Goal: Transaction & Acquisition: Download file/media

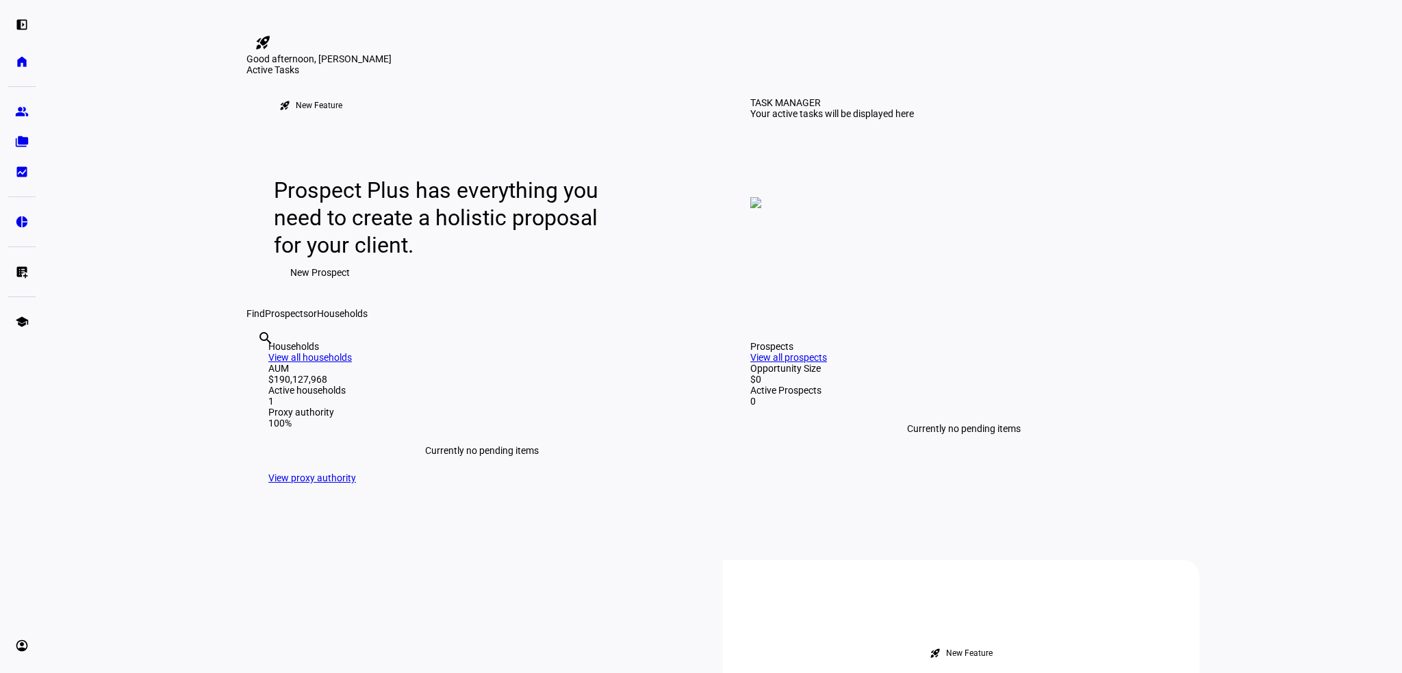
click at [68, 18] on div at bounding box center [34, 23] width 68 height 15
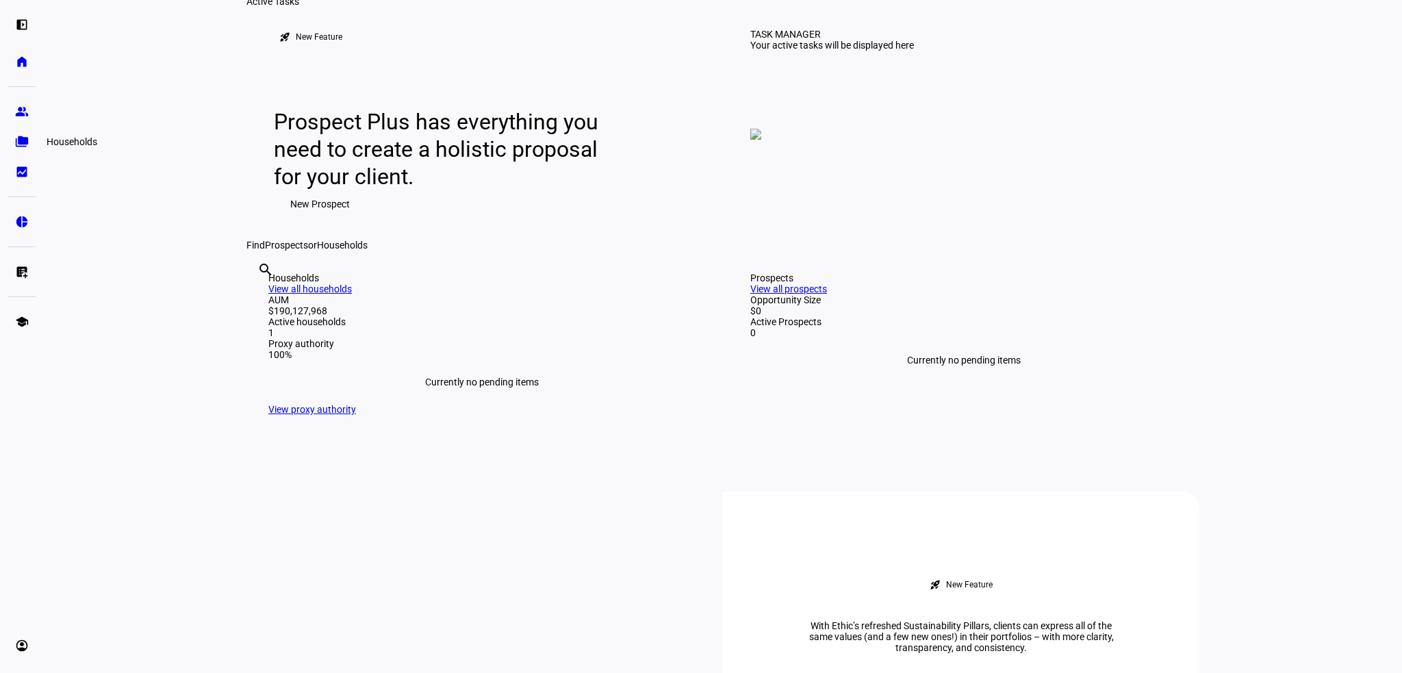
click at [14, 148] on link "folder_copy Households" at bounding box center [21, 141] width 27 height 27
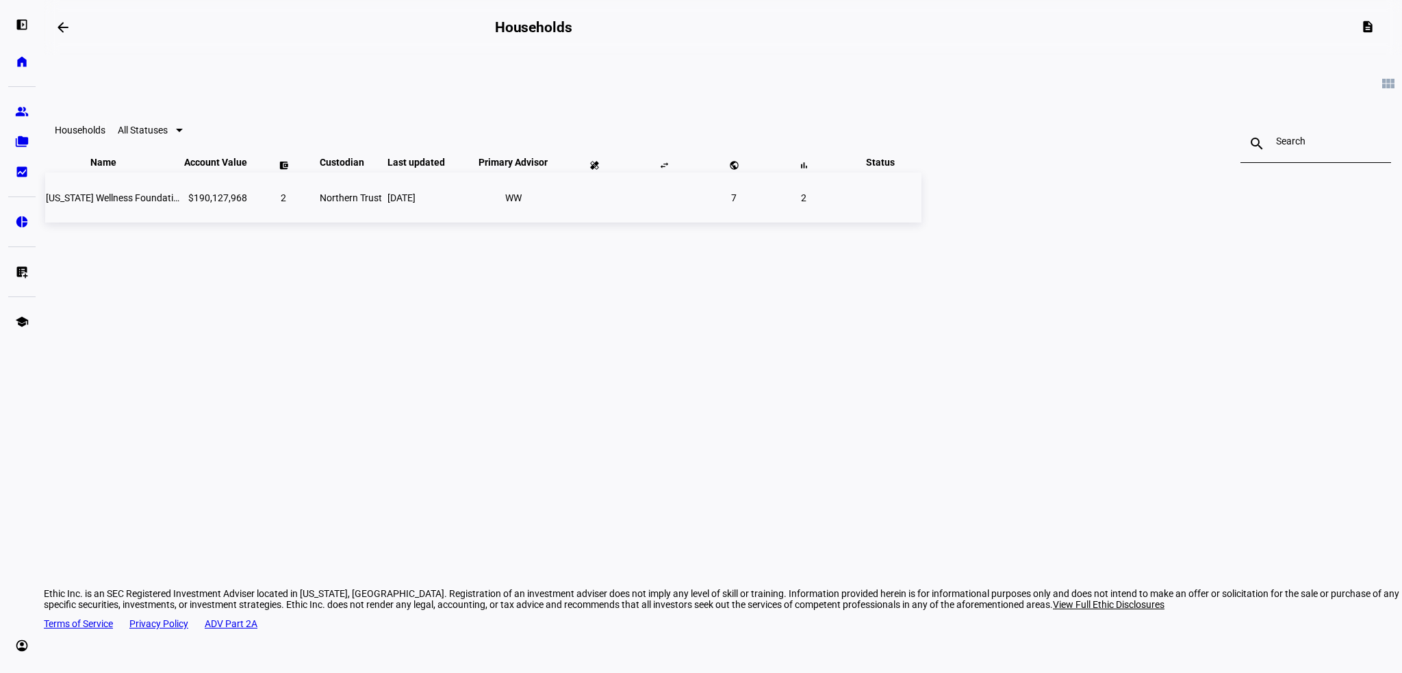
click at [182, 222] on td "[US_STATE] Wellness Foundation" at bounding box center [113, 197] width 137 height 50
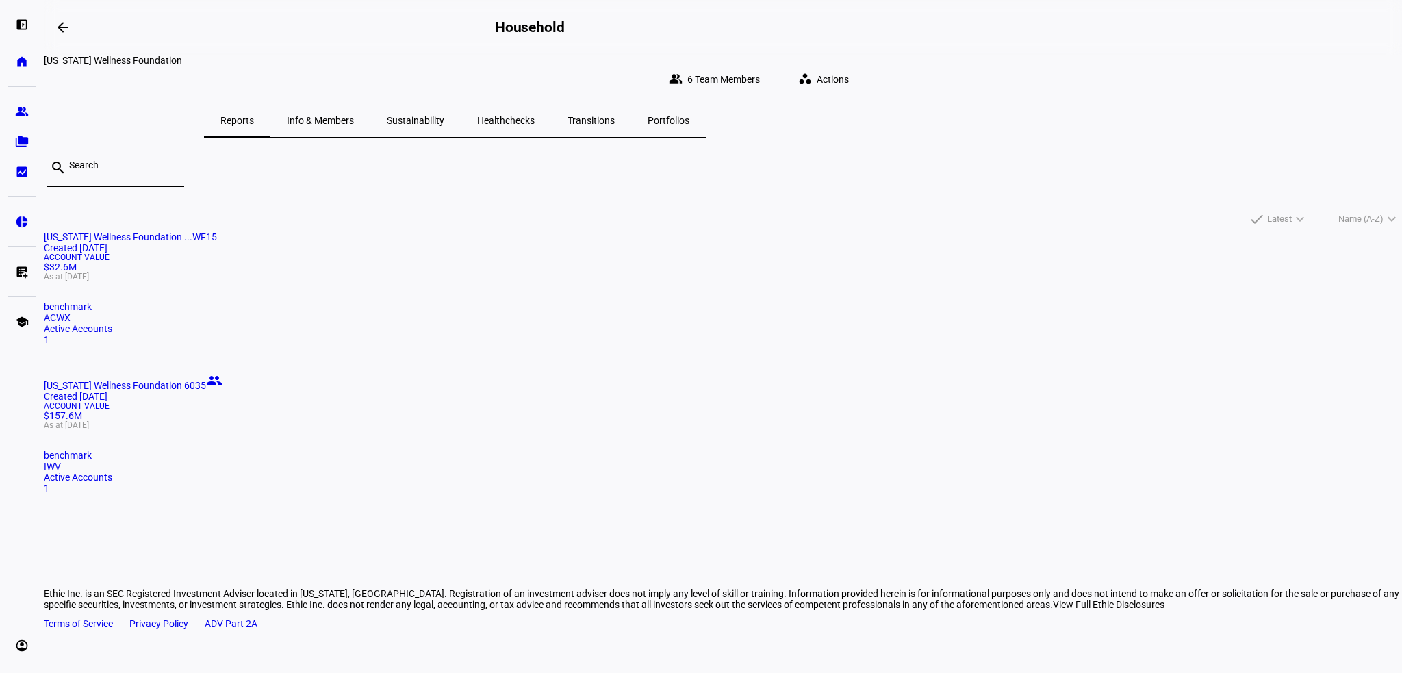
click at [711, 372] on mat-card-title "[US_STATE] Wellness Foundation 6035 people Created [DATE]" at bounding box center [723, 386] width 1358 height 29
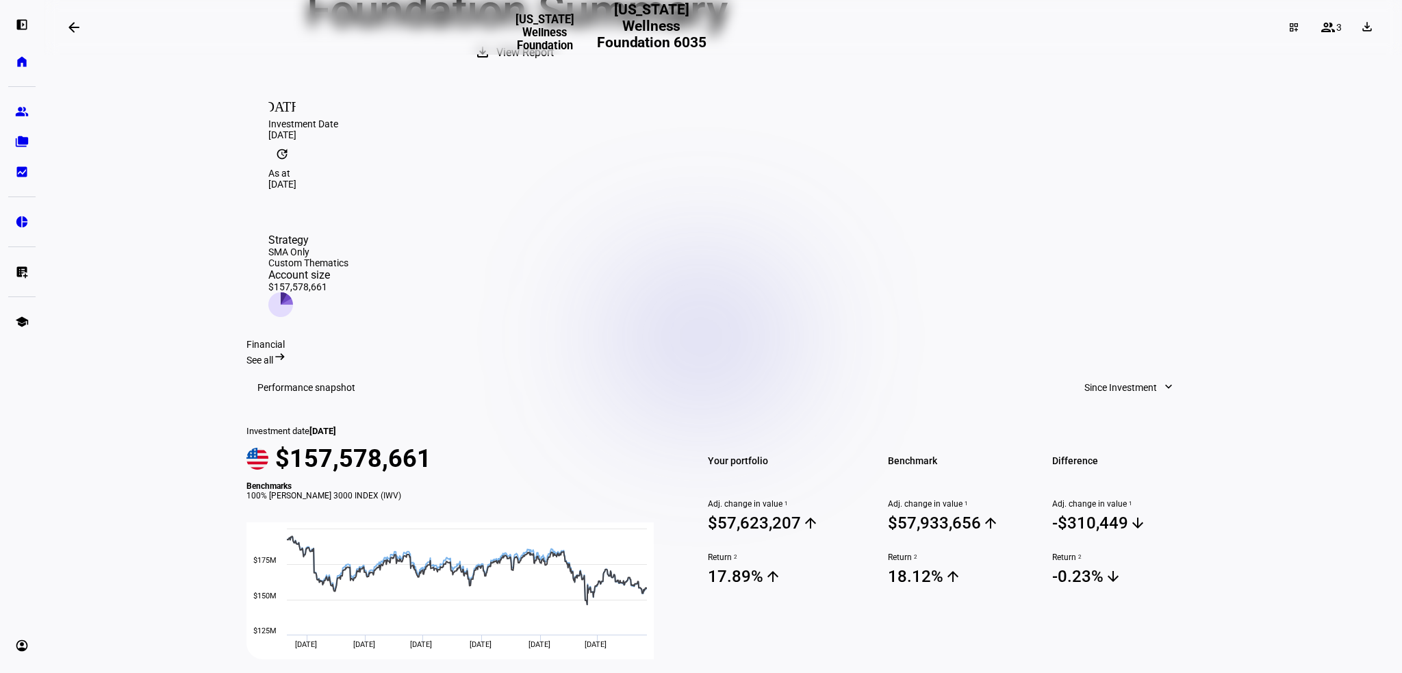
scroll to position [137, 0]
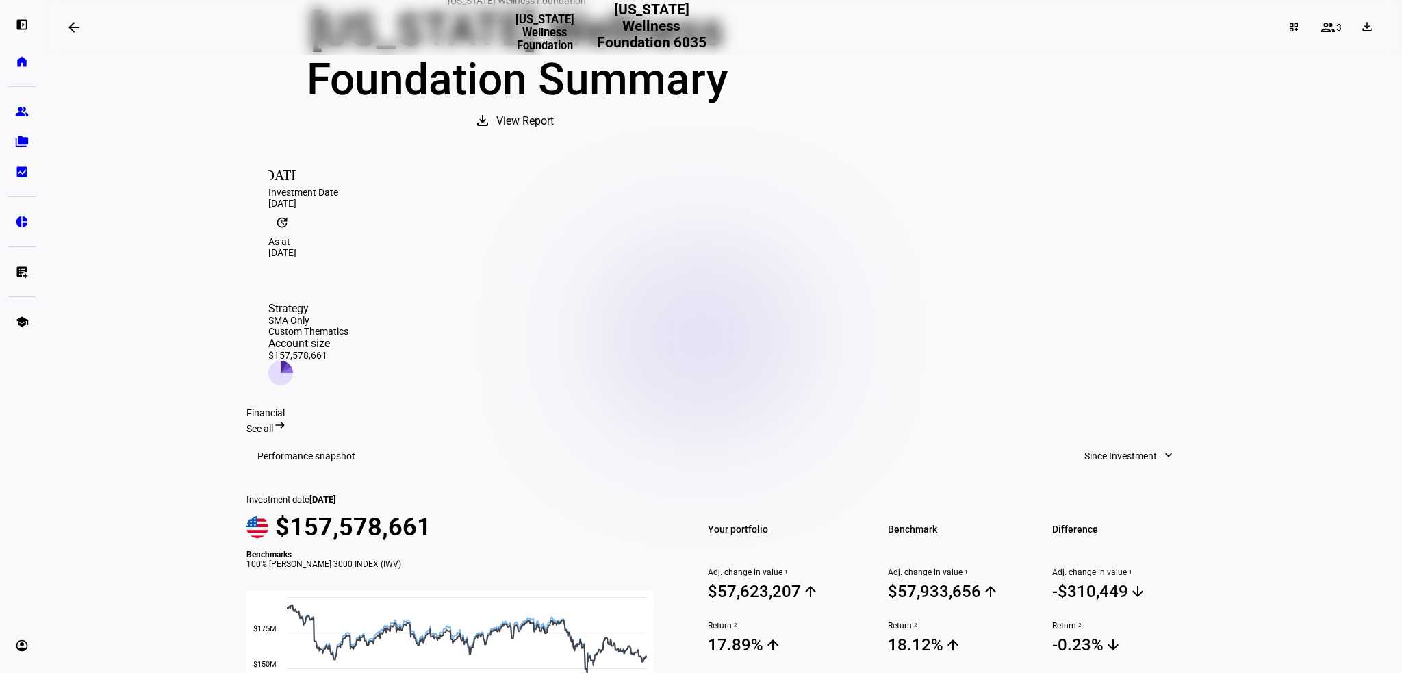
click at [296, 236] on mat-icon "update" at bounding box center [281, 222] width 27 height 27
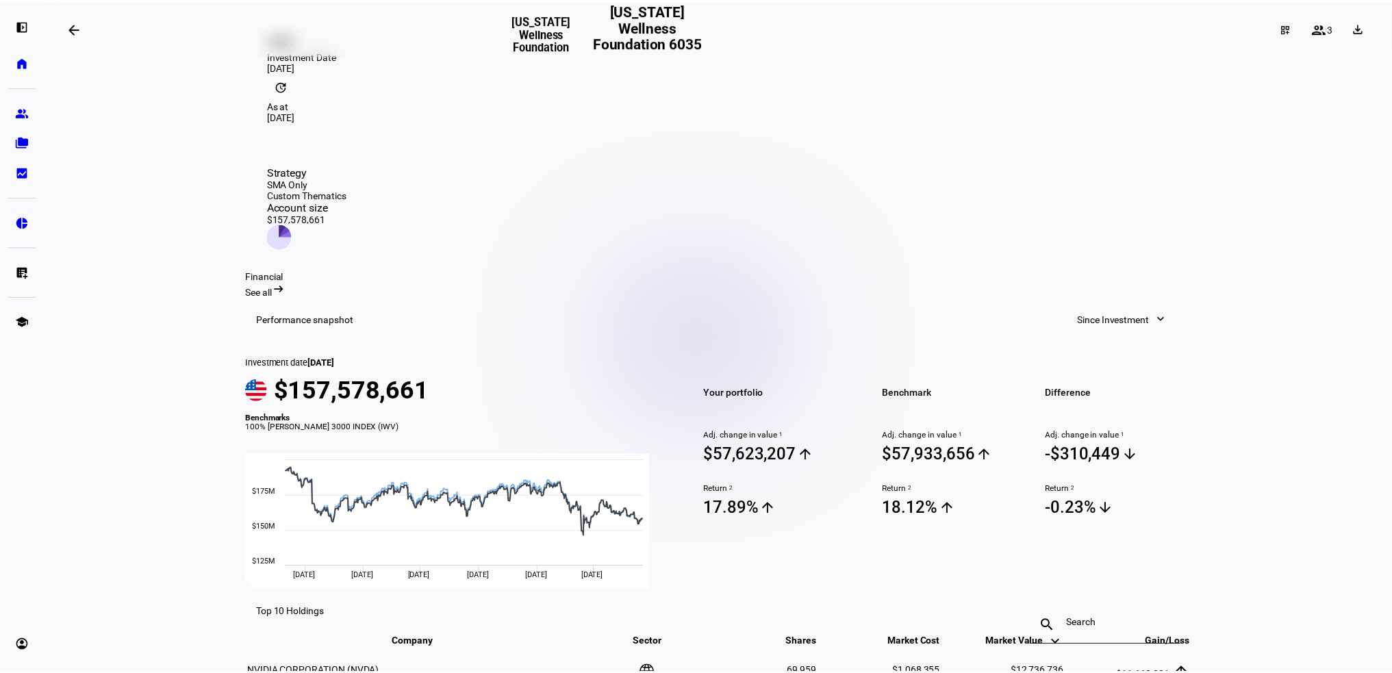
scroll to position [0, 0]
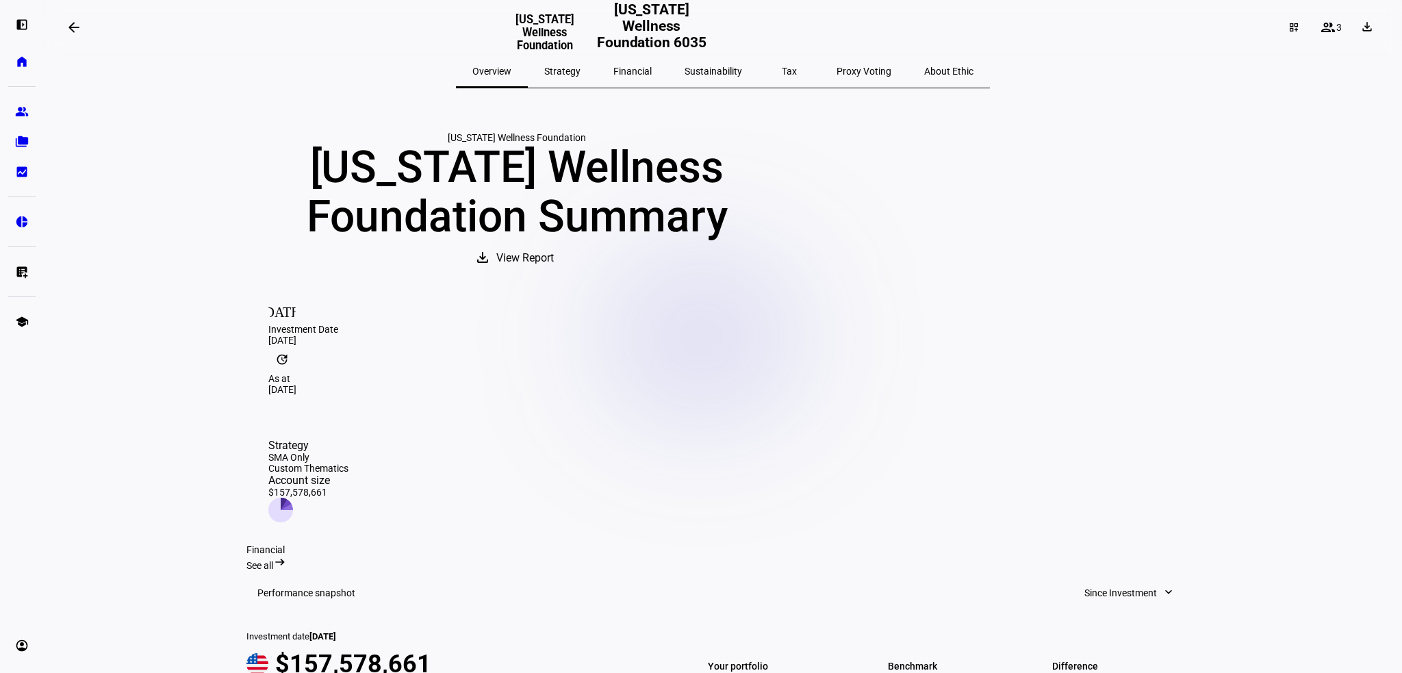
click at [554, 274] on span "View Report" at bounding box center [524, 258] width 57 height 33
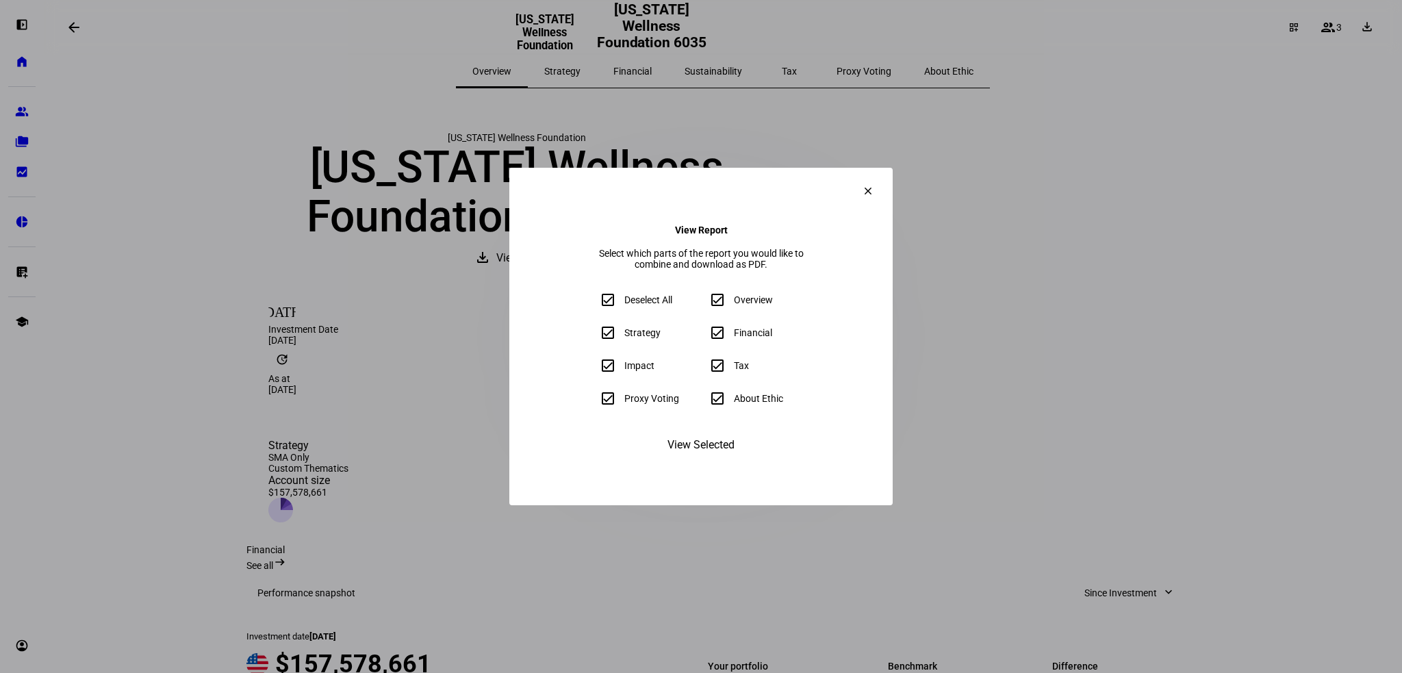
click at [762, 404] on div "About Ethic" at bounding box center [758, 398] width 49 height 11
click at [731, 410] on input "About Ethic" at bounding box center [717, 398] width 27 height 27
checkbox input "false"
click at [721, 374] on input "Tax" at bounding box center [717, 365] width 27 height 27
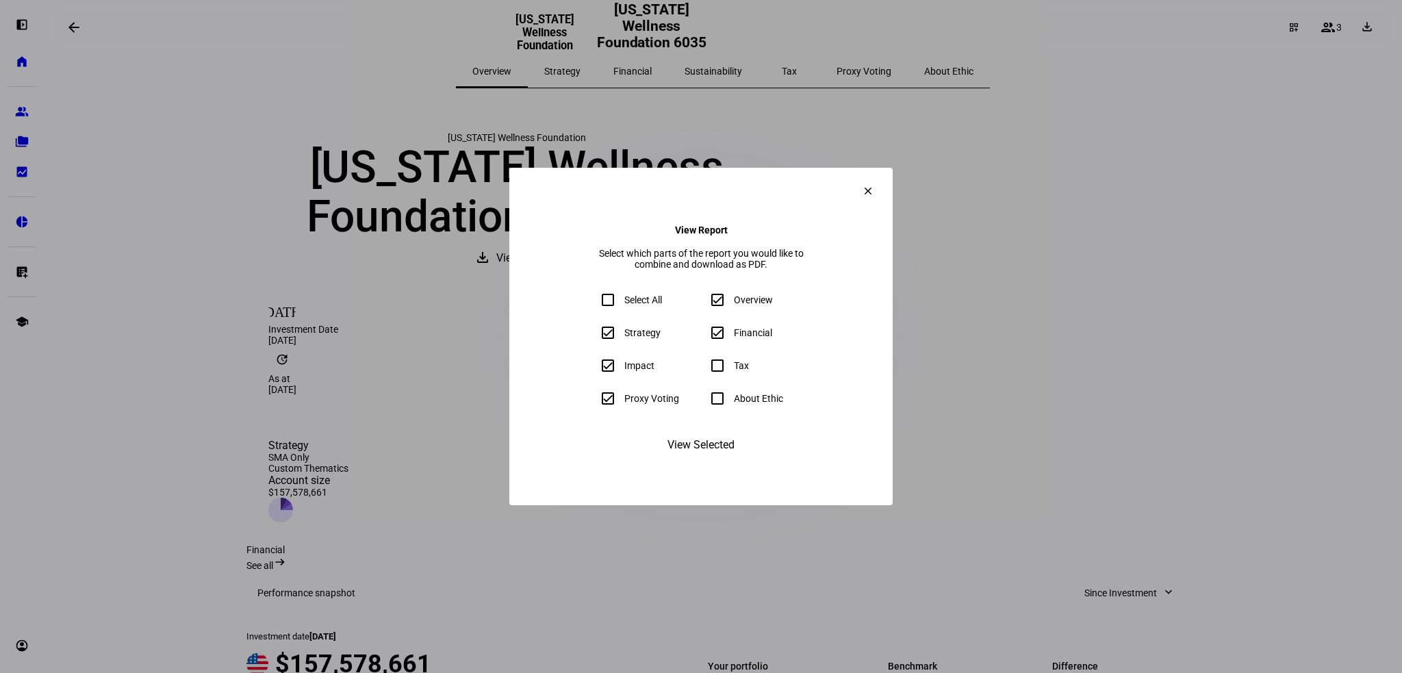
checkbox input "false"
click at [624, 404] on div "Proxy Voting" at bounding box center [651, 398] width 55 height 11
click at [594, 411] on input "Proxy Voting" at bounding box center [607, 398] width 27 height 27
checkbox input "false"
drag, startPoint x: 542, startPoint y: 375, endPoint x: 556, endPoint y: 369, distance: 15.0
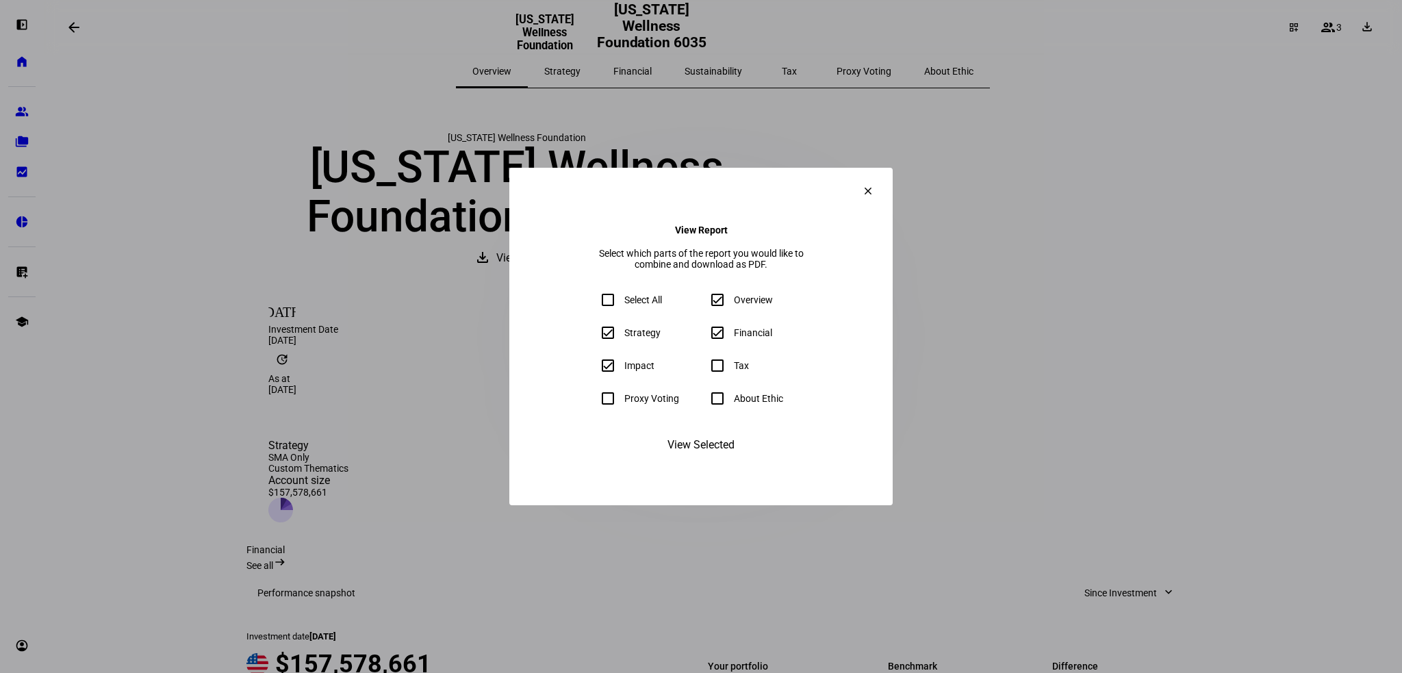
click at [624, 371] on div "Impact" at bounding box center [639, 365] width 30 height 11
click at [695, 444] on eth-download-report-factsheet-dialog "clear View Report Select which parts of the report you would like to combine an…" at bounding box center [700, 336] width 383 height 337
click at [594, 373] on input "Impact" at bounding box center [607, 365] width 27 height 27
checkbox input "false"
click at [690, 461] on span "View Selected" at bounding box center [700, 445] width 67 height 33
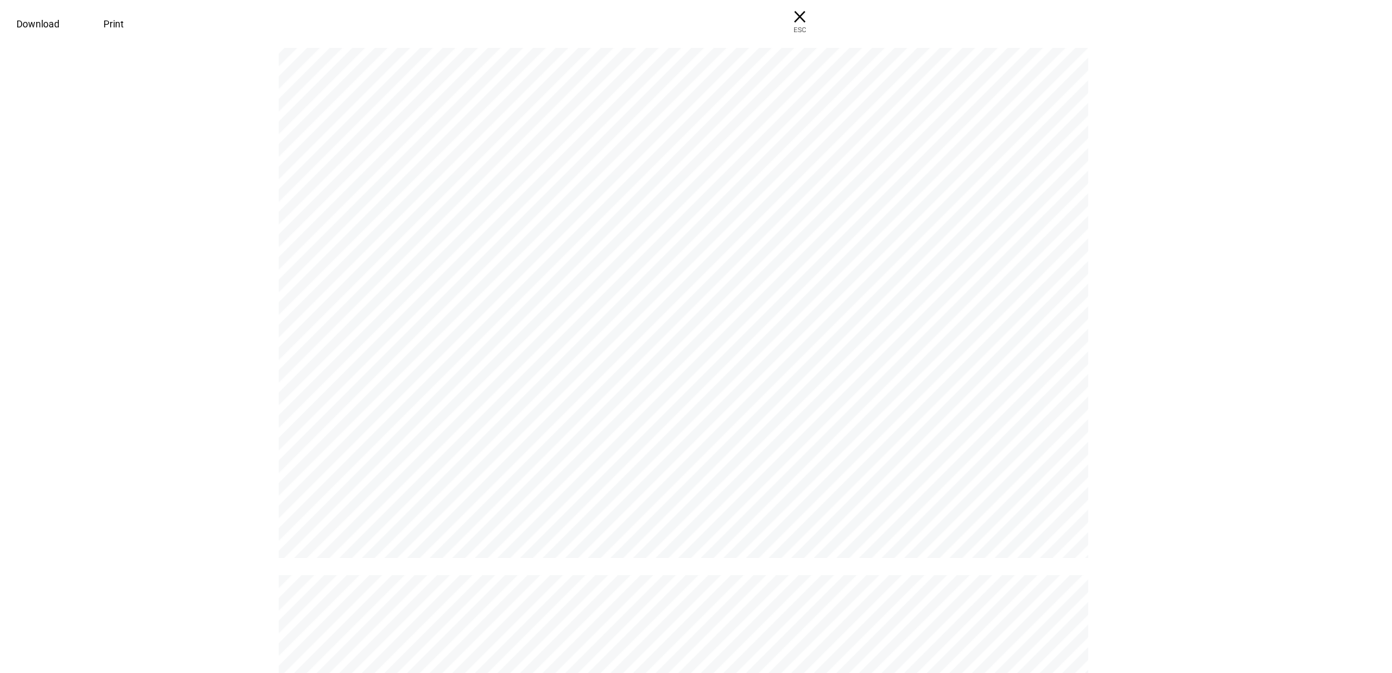
scroll to position [2943, 0]
click at [821, 18] on span "× ESC" at bounding box center [800, 22] width 44 height 44
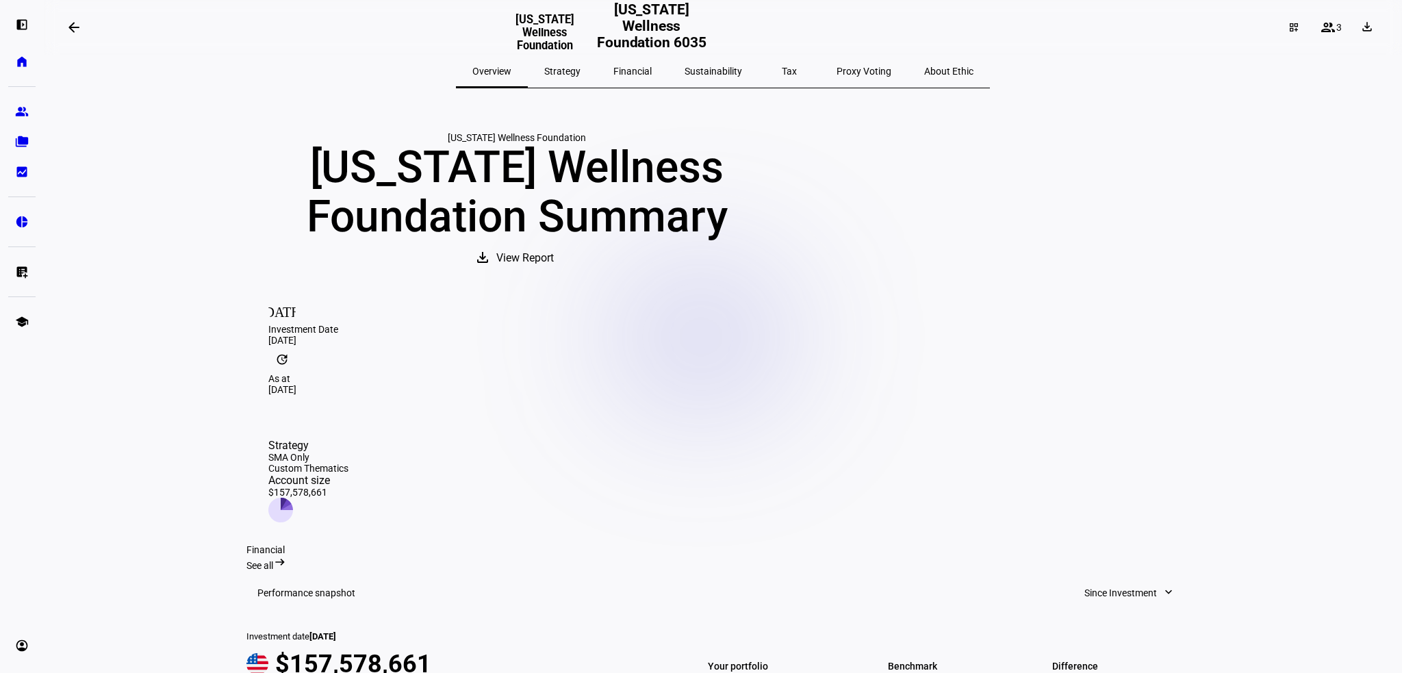
click at [81, 29] on mat-icon "arrow_backwards" at bounding box center [74, 27] width 16 height 16
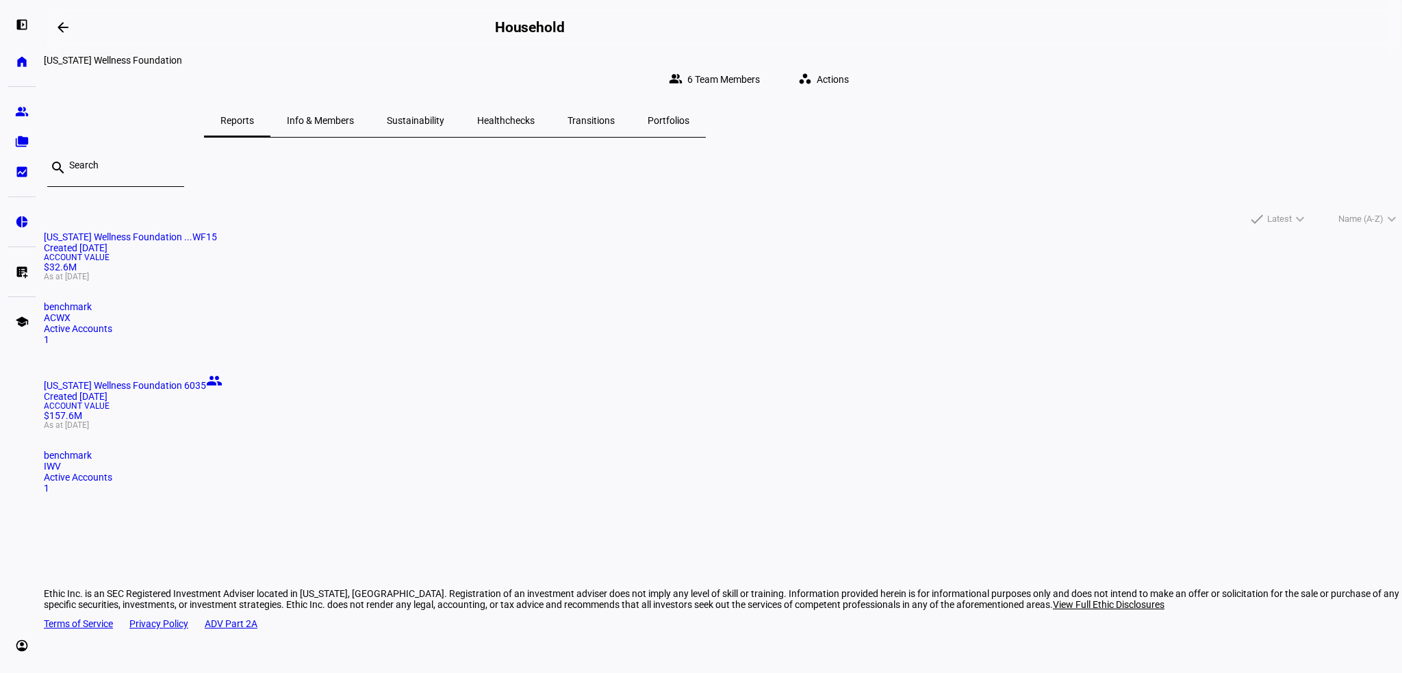
click at [503, 291] on mat-card "[US_STATE] Wellness Foundation ...WF15 Created [DATE] Account Value $32.6M As a…" at bounding box center [723, 288] width 1358 height 114
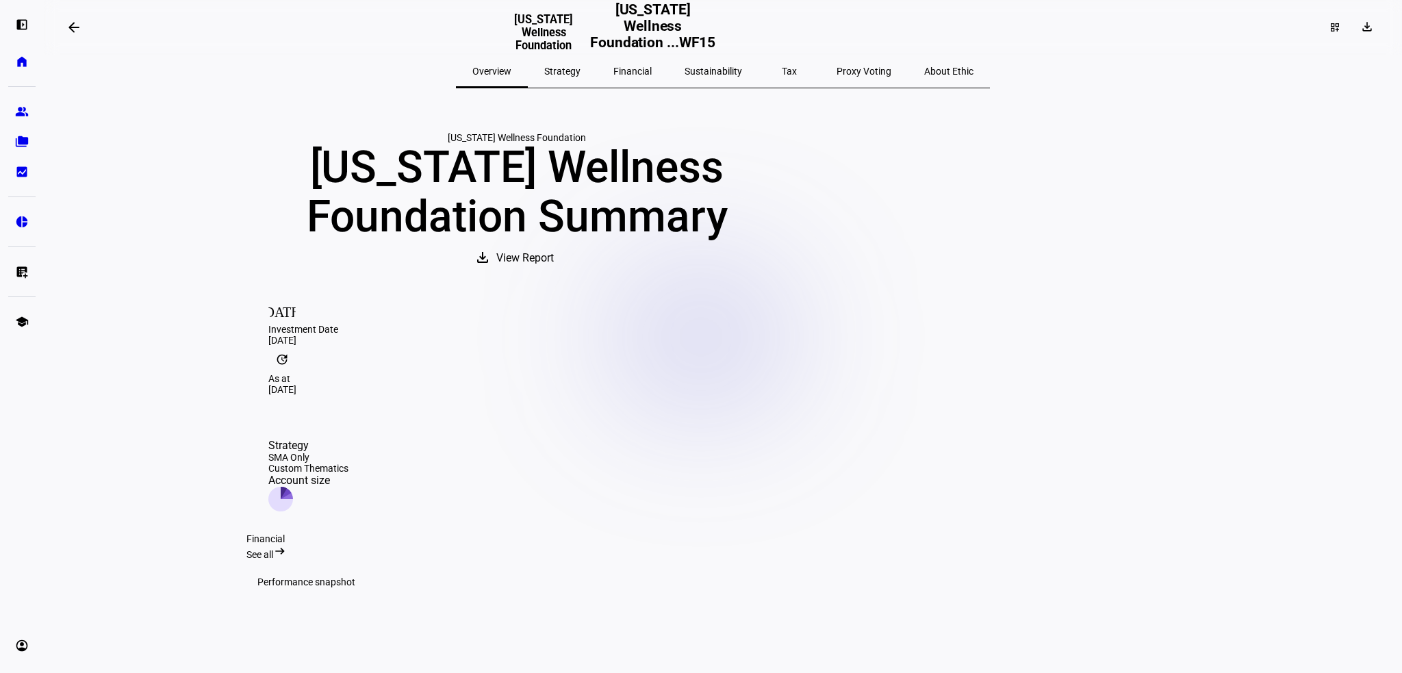
click at [554, 274] on span "View Report" at bounding box center [524, 258] width 57 height 33
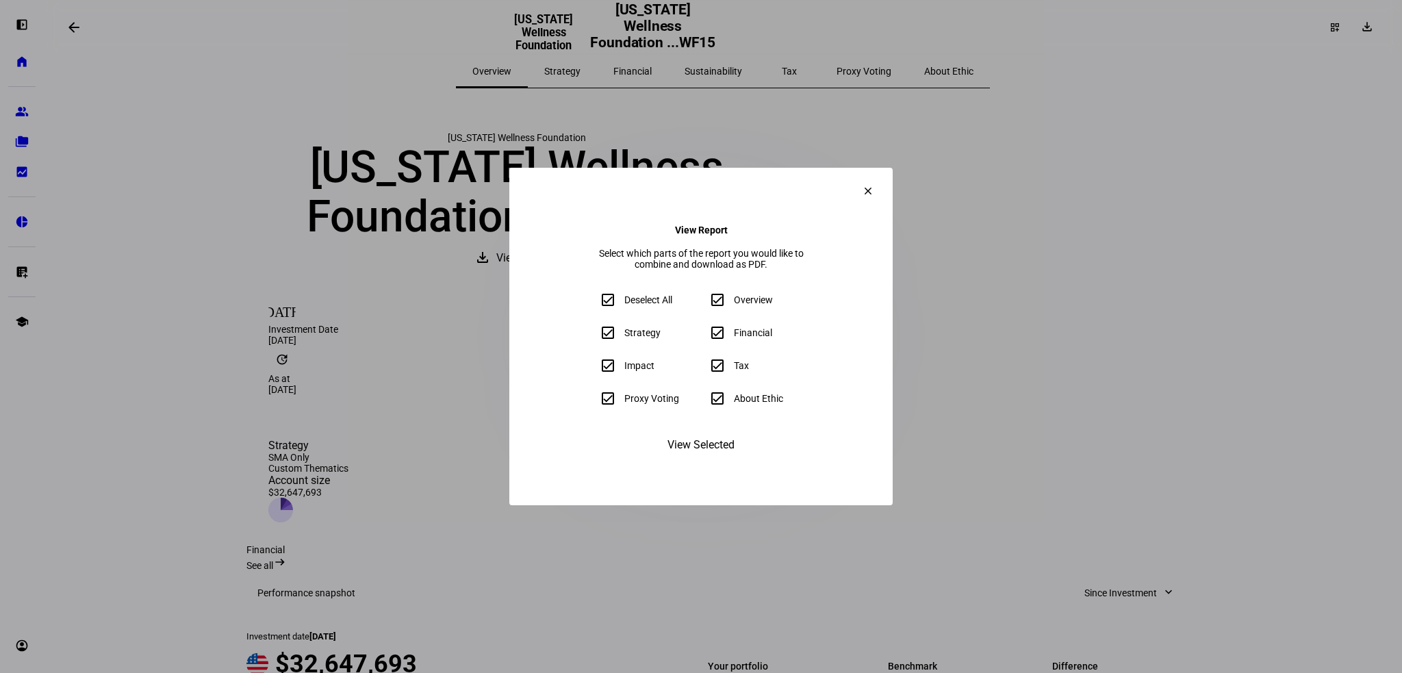
click at [747, 404] on div "About Ethic" at bounding box center [758, 398] width 49 height 11
click at [731, 407] on input "About Ethic" at bounding box center [717, 398] width 27 height 27
checkbox input "false"
click at [747, 371] on div "Tax" at bounding box center [741, 365] width 15 height 11
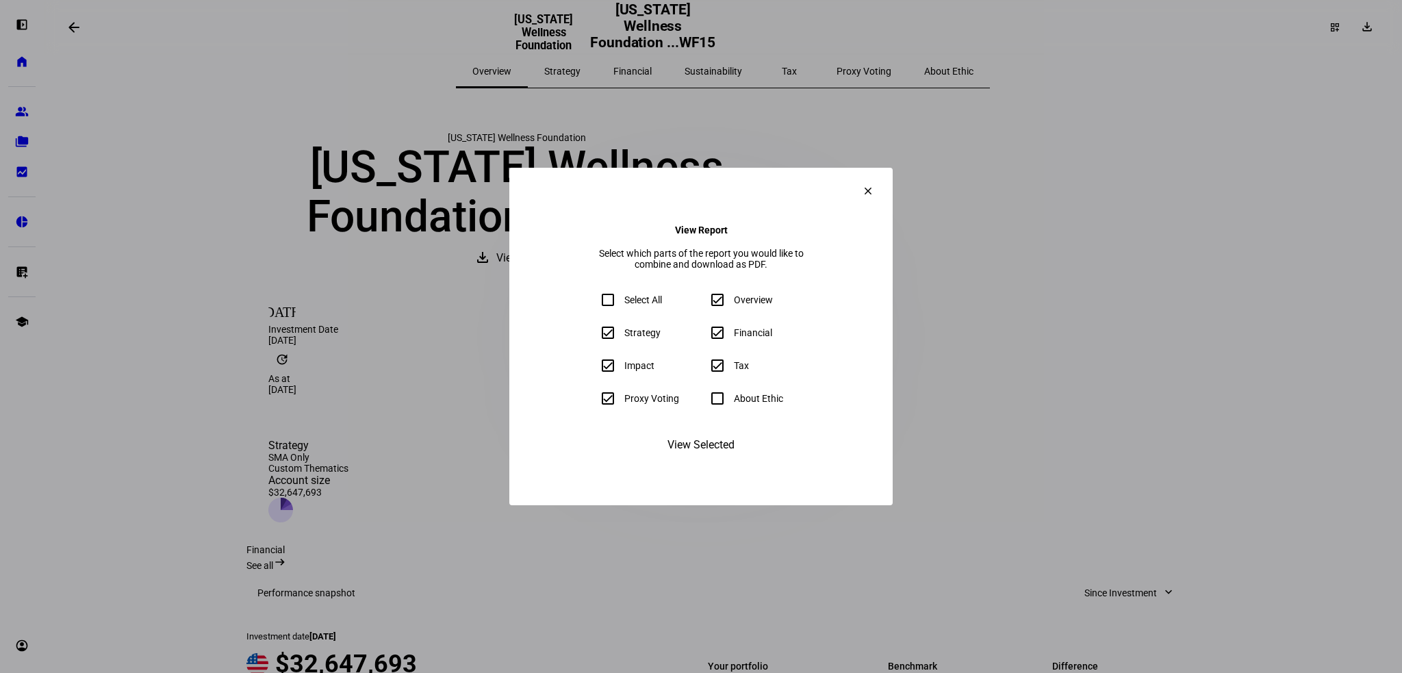
click at [731, 376] on input "Tax" at bounding box center [717, 365] width 27 height 27
checkbox input "false"
click at [624, 404] on div "Proxy Voting" at bounding box center [651, 398] width 55 height 11
click at [594, 409] on input "Proxy Voting" at bounding box center [607, 398] width 27 height 27
checkbox input "false"
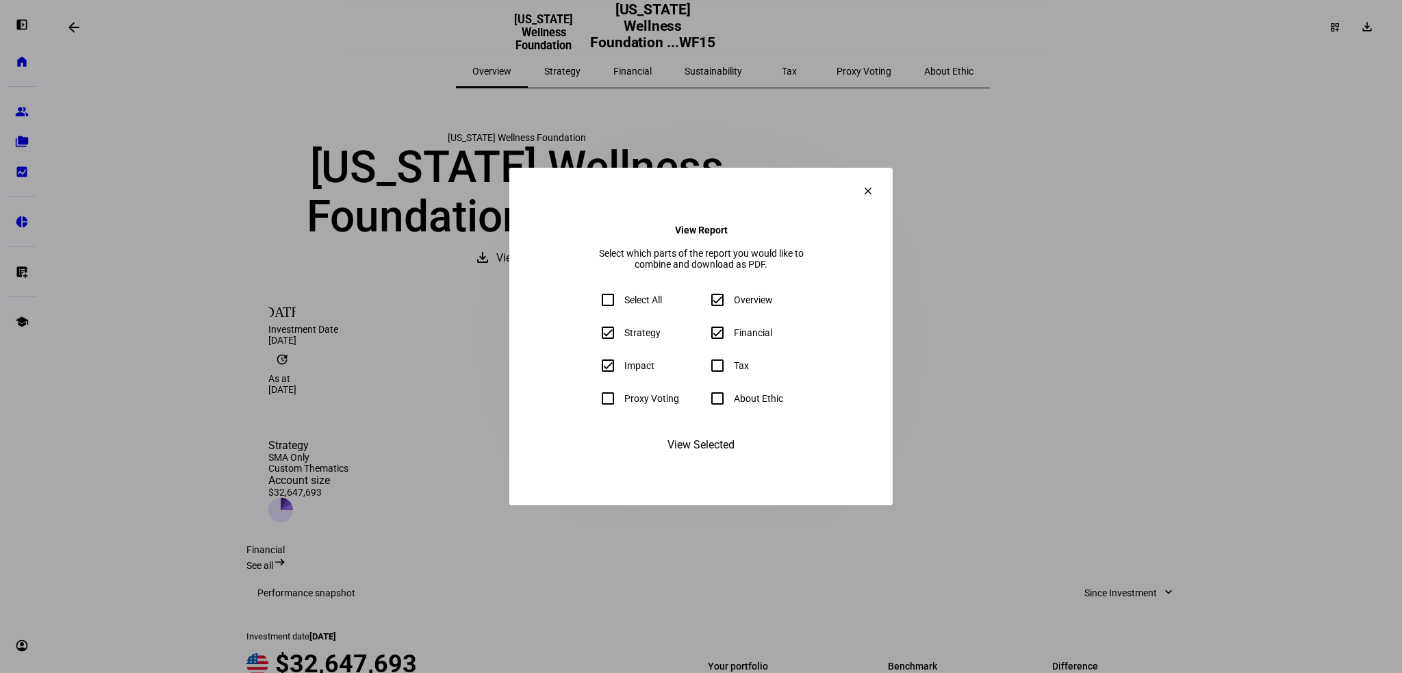
click at [594, 362] on div "Impact" at bounding box center [624, 365] width 60 height 27
click at [594, 376] on input "Impact" at bounding box center [607, 365] width 27 height 27
checkbox input "false"
click at [706, 461] on span "View Selected" at bounding box center [700, 445] width 67 height 33
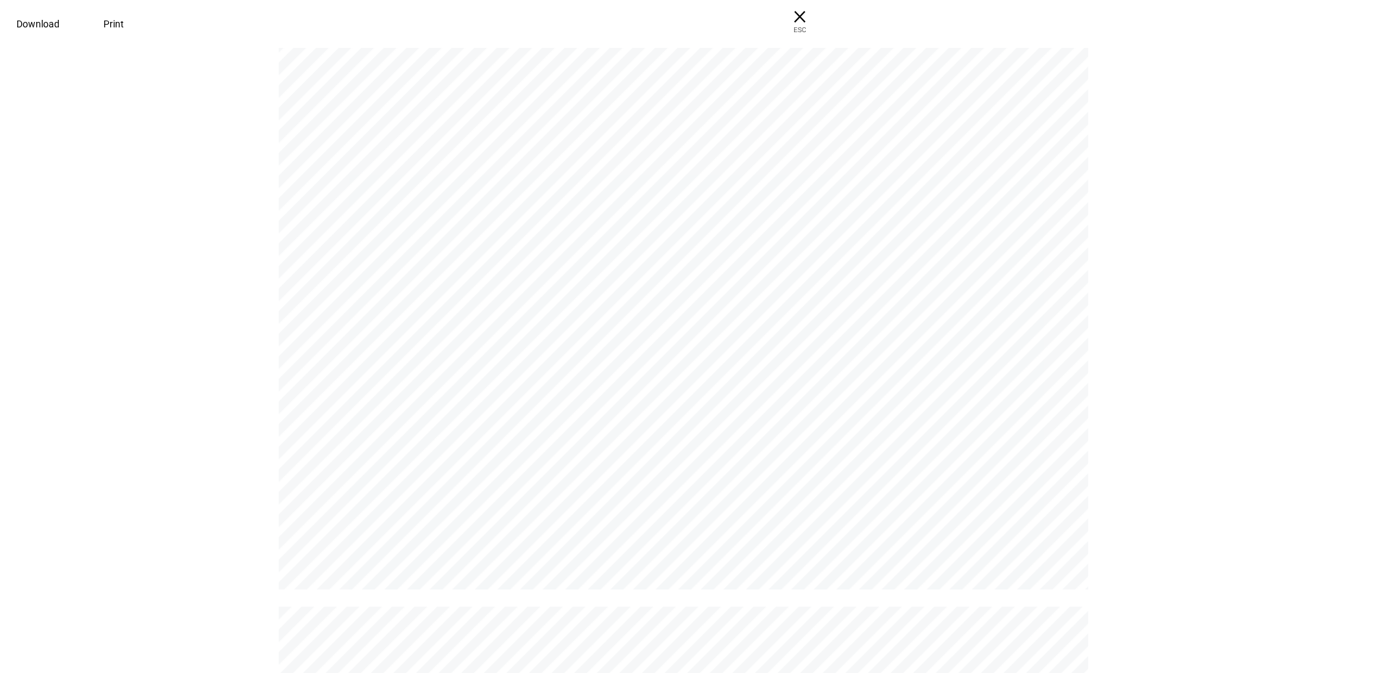
scroll to position [1985, 0]
click at [60, 18] on span "Download" at bounding box center [37, 23] width 43 height 11
